Goal: Navigation & Orientation: Go to known website

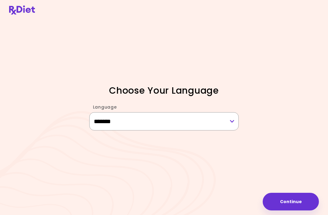
click at [230, 130] on select "******* ******* ** *****" at bounding box center [164, 121] width 150 height 18
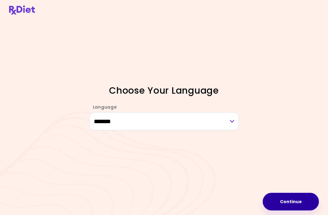
click at [287, 199] on button "Continue" at bounding box center [291, 202] width 56 height 18
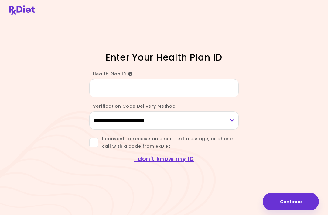
click at [174, 163] on link "I don't know my ID" at bounding box center [164, 158] width 60 height 9
